Goal: Task Accomplishment & Management: Use online tool/utility

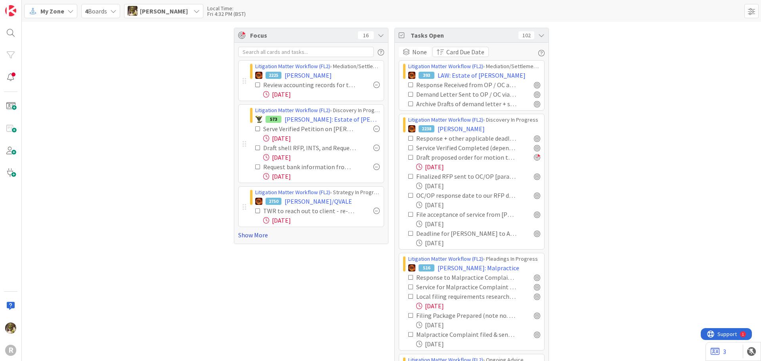
click at [258, 238] on link "Show More" at bounding box center [311, 235] width 146 height 10
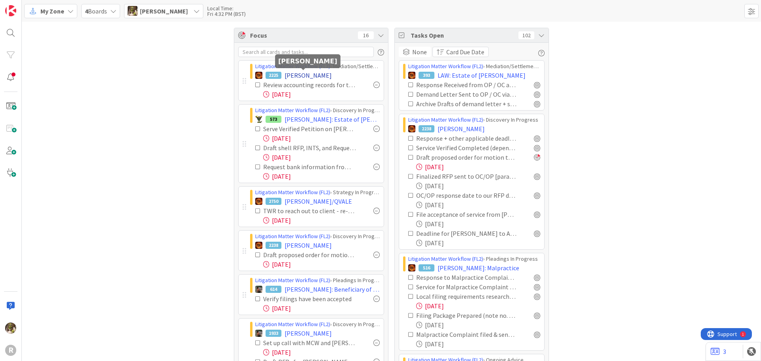
click at [298, 73] on span "[PERSON_NAME]" at bounding box center [308, 76] width 47 height 10
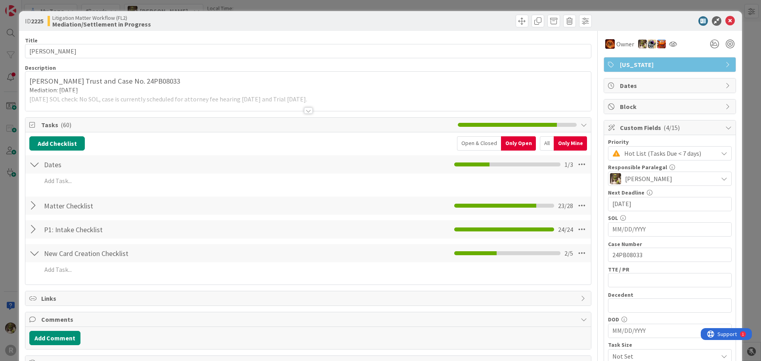
click at [725, 19] on icon at bounding box center [730, 21] width 10 height 10
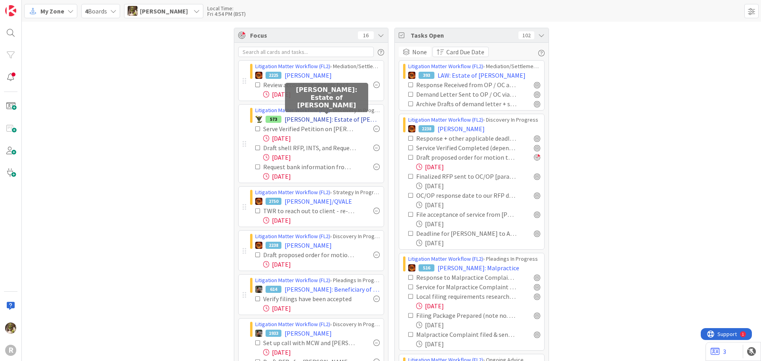
click at [310, 116] on span "[PERSON_NAME]: Estate of [PERSON_NAME]" at bounding box center [332, 120] width 95 height 10
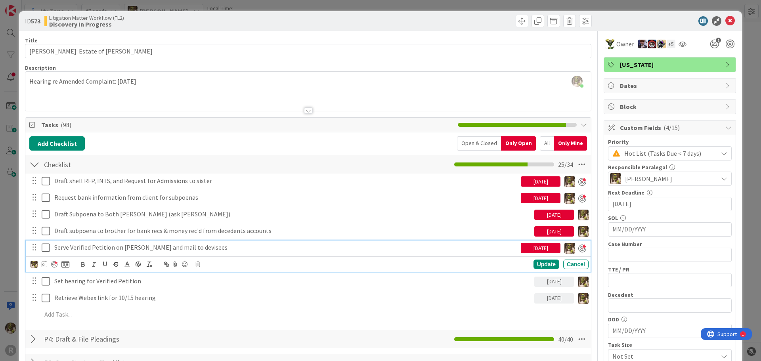
drag, startPoint x: 124, startPoint y: 245, endPoint x: 117, endPoint y: 246, distance: 6.8
click at [124, 245] on p "Serve Verified Petition on [PERSON_NAME] and mail to devisees" at bounding box center [285, 247] width 463 height 9
click at [42, 263] on icon at bounding box center [45, 264] width 6 height 6
click at [132, 358] on td "26" at bounding box center [135, 360] width 15 height 15
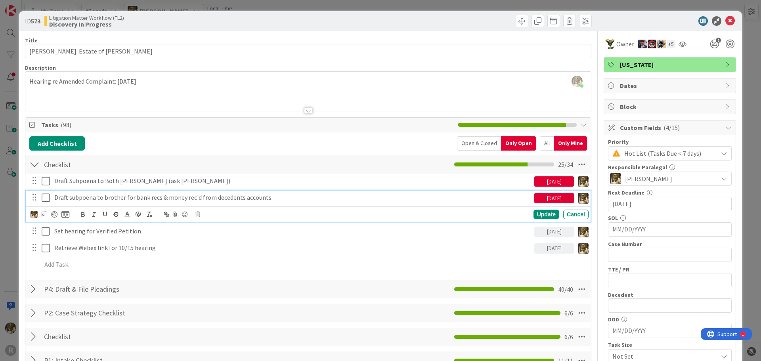
click at [85, 199] on p "Draft subpoena to brother for bank recs & money rec'd from decedents accounts" at bounding box center [292, 197] width 477 height 9
click at [46, 214] on icon at bounding box center [45, 214] width 6 height 6
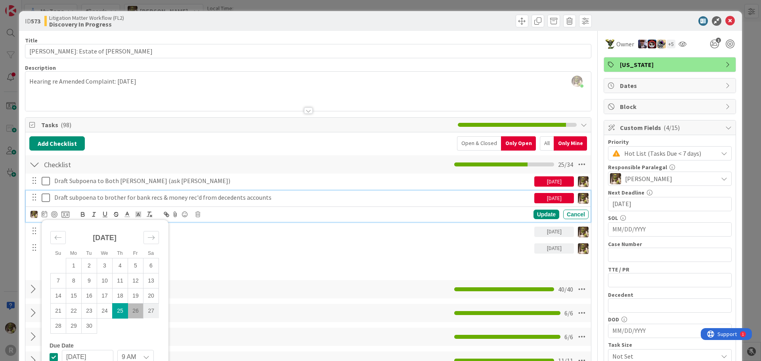
drag, startPoint x: 138, startPoint y: 310, endPoint x: 154, endPoint y: 305, distance: 16.4
click at [138, 310] on td "26" at bounding box center [135, 310] width 15 height 15
type input "[DATE]"
click at [547, 216] on div "Update" at bounding box center [547, 215] width 26 height 10
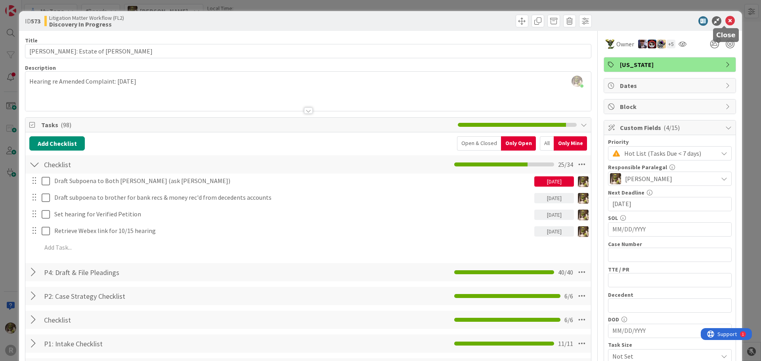
click at [727, 16] on icon at bounding box center [730, 21] width 10 height 10
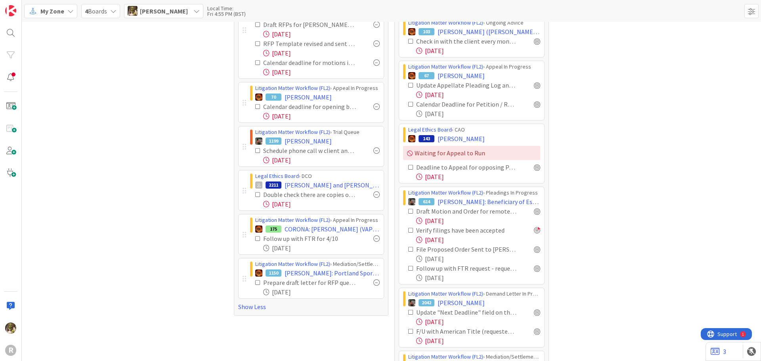
scroll to position [357, 0]
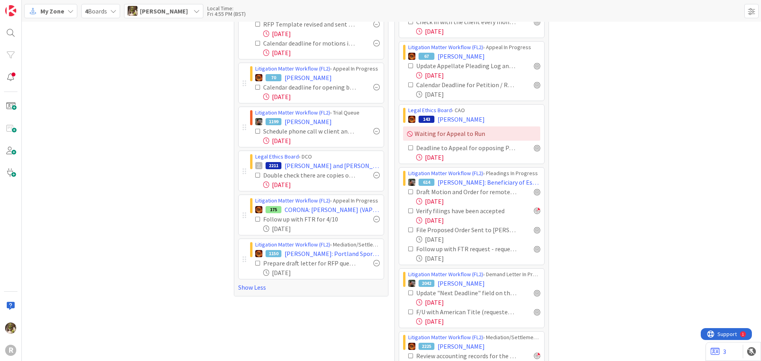
click at [375, 87] on div at bounding box center [376, 87] width 6 height 6
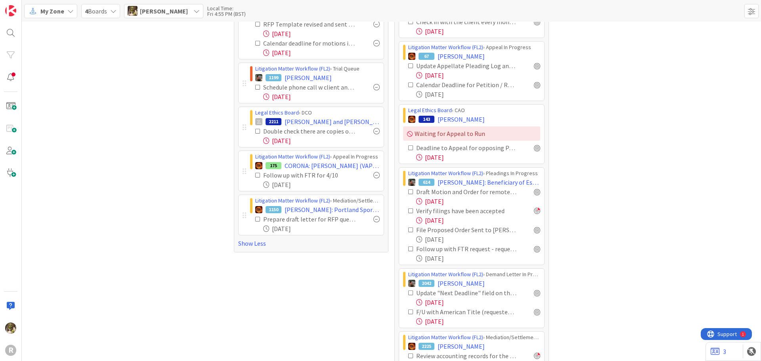
click at [373, 88] on div at bounding box center [376, 87] width 6 height 6
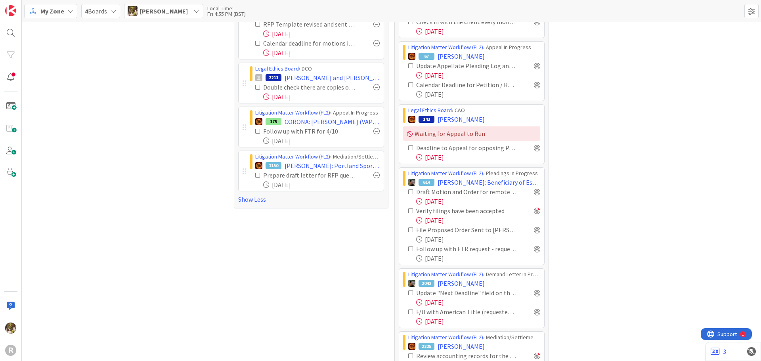
click at [375, 132] on div at bounding box center [376, 131] width 6 height 6
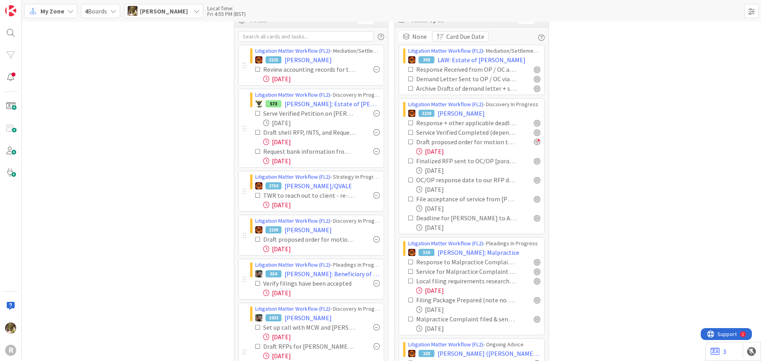
scroll to position [40, 0]
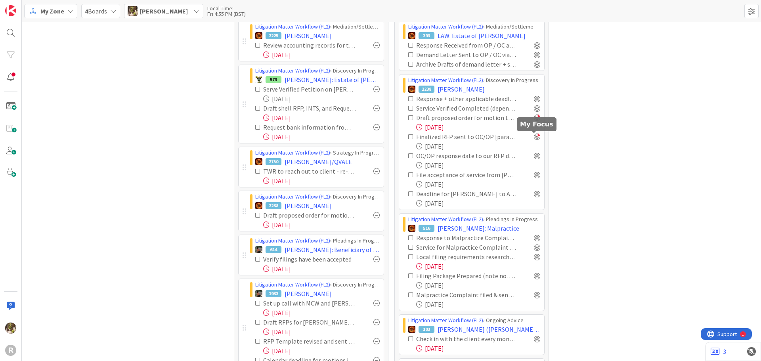
click at [535, 136] on div at bounding box center [537, 137] width 6 height 6
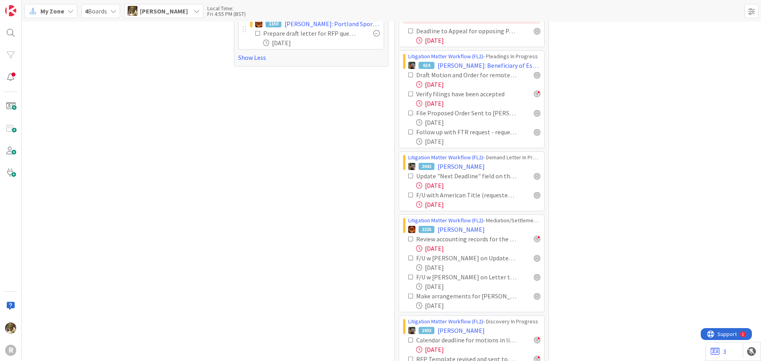
scroll to position [476, 0]
click at [534, 73] on div at bounding box center [537, 73] width 6 height 6
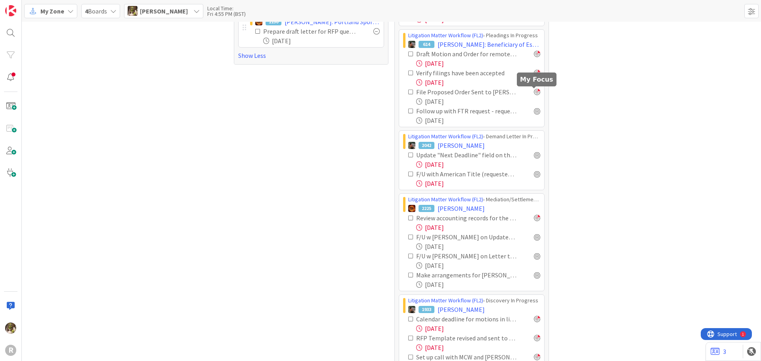
click at [534, 92] on div at bounding box center [537, 92] width 6 height 6
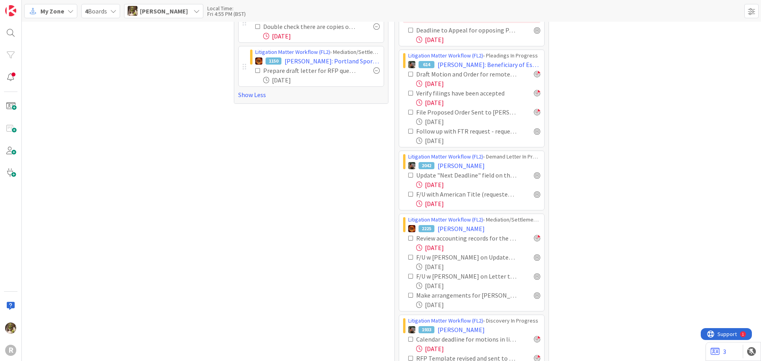
scroll to position [474, 0]
click at [531, 135] on div "Follow up with FTR request - requested 9/18" at bounding box center [474, 132] width 132 height 10
click at [534, 132] on div at bounding box center [537, 131] width 6 height 6
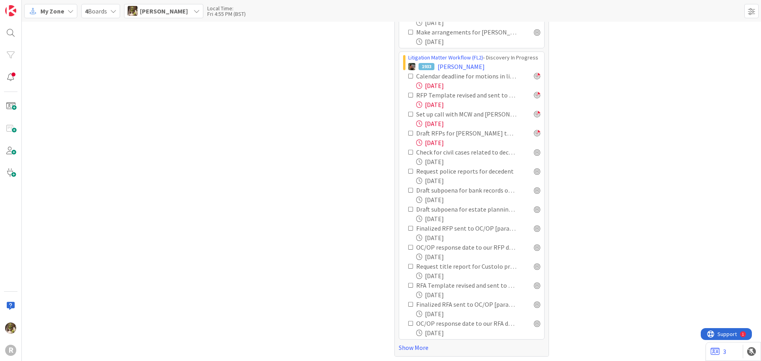
scroll to position [739, 0]
click at [534, 152] on div at bounding box center [537, 150] width 6 height 6
click at [536, 150] on div at bounding box center [537, 150] width 6 height 6
click at [402, 346] on link "Show More" at bounding box center [472, 346] width 146 height 10
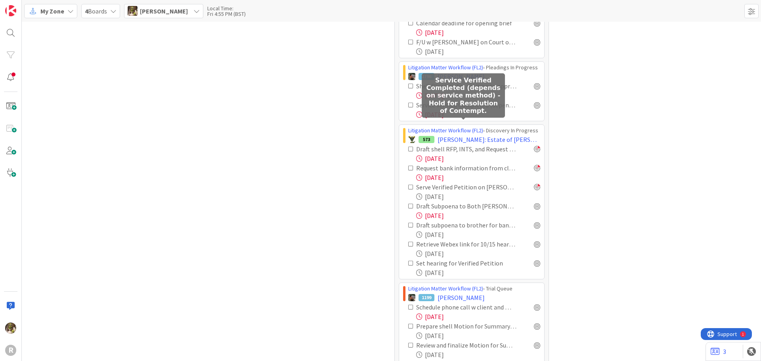
scroll to position [1175, 0]
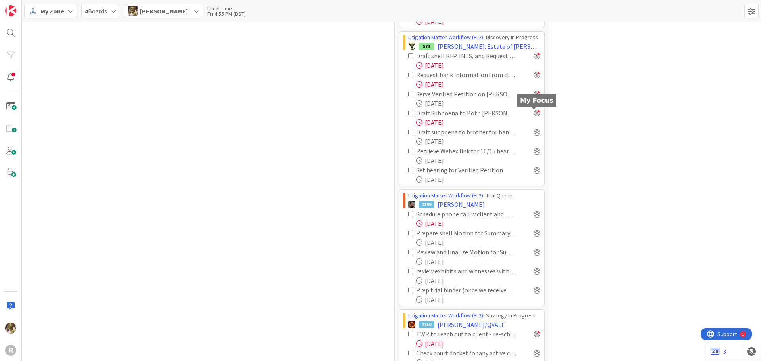
click at [536, 114] on div at bounding box center [537, 113] width 6 height 6
click at [534, 134] on div at bounding box center [537, 132] width 6 height 6
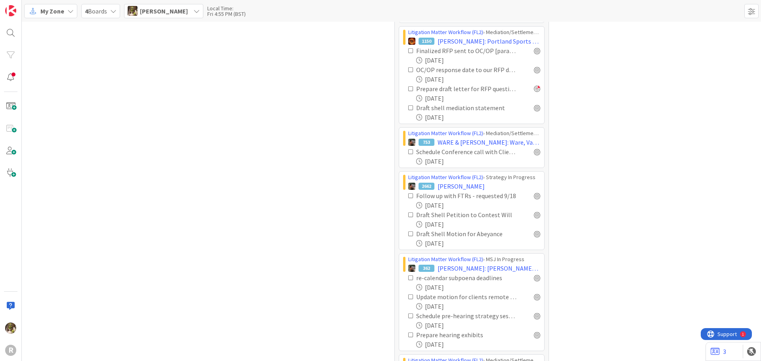
scroll to position [1691, 0]
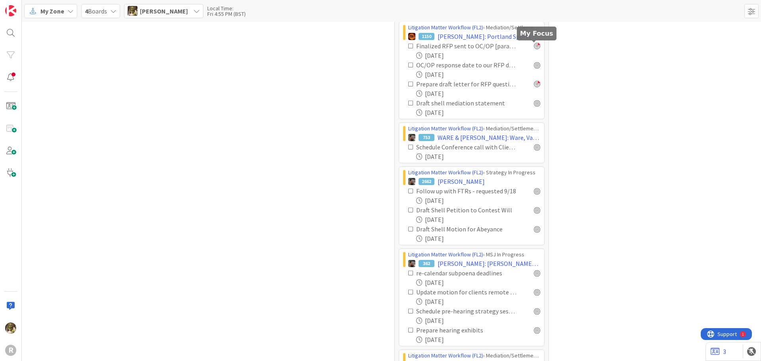
click at [536, 44] on div at bounding box center [537, 46] width 6 height 6
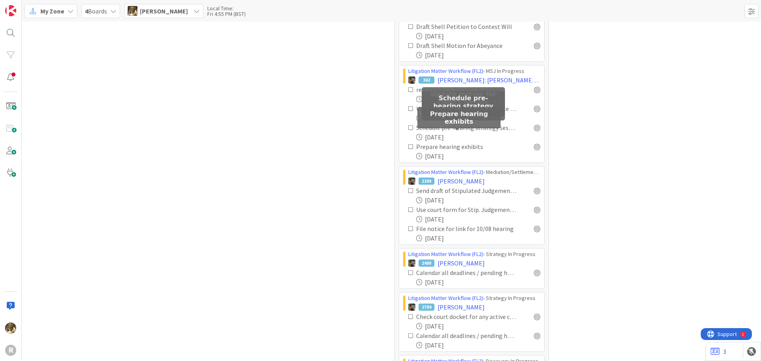
scroll to position [1968, 0]
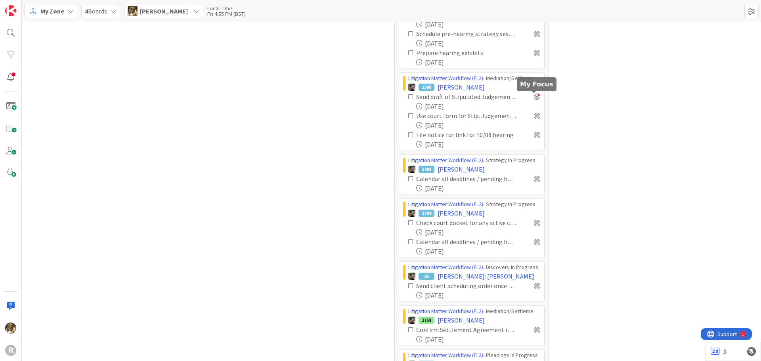
click at [536, 97] on div at bounding box center [537, 97] width 6 height 6
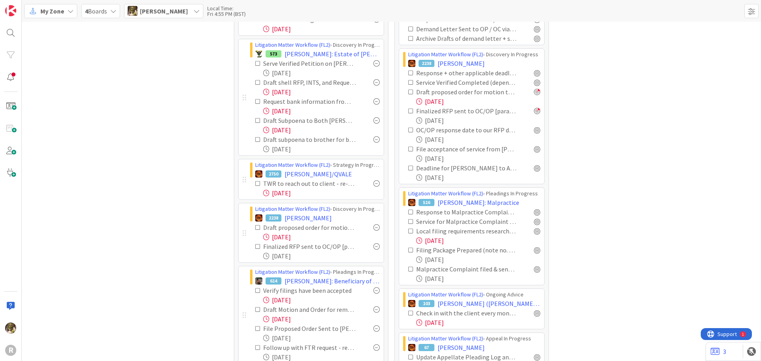
scroll to position [0, 0]
